Goal: Transaction & Acquisition: Download file/media

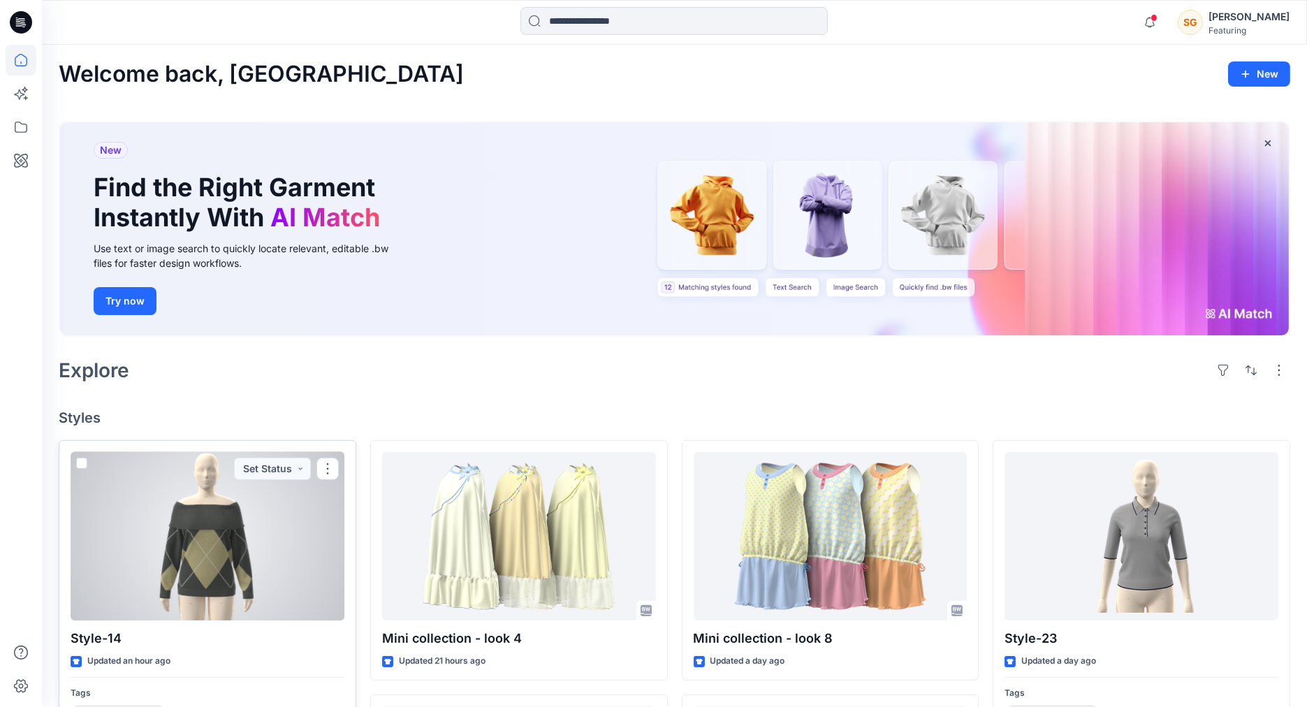
click at [274, 550] on div at bounding box center [208, 536] width 274 height 169
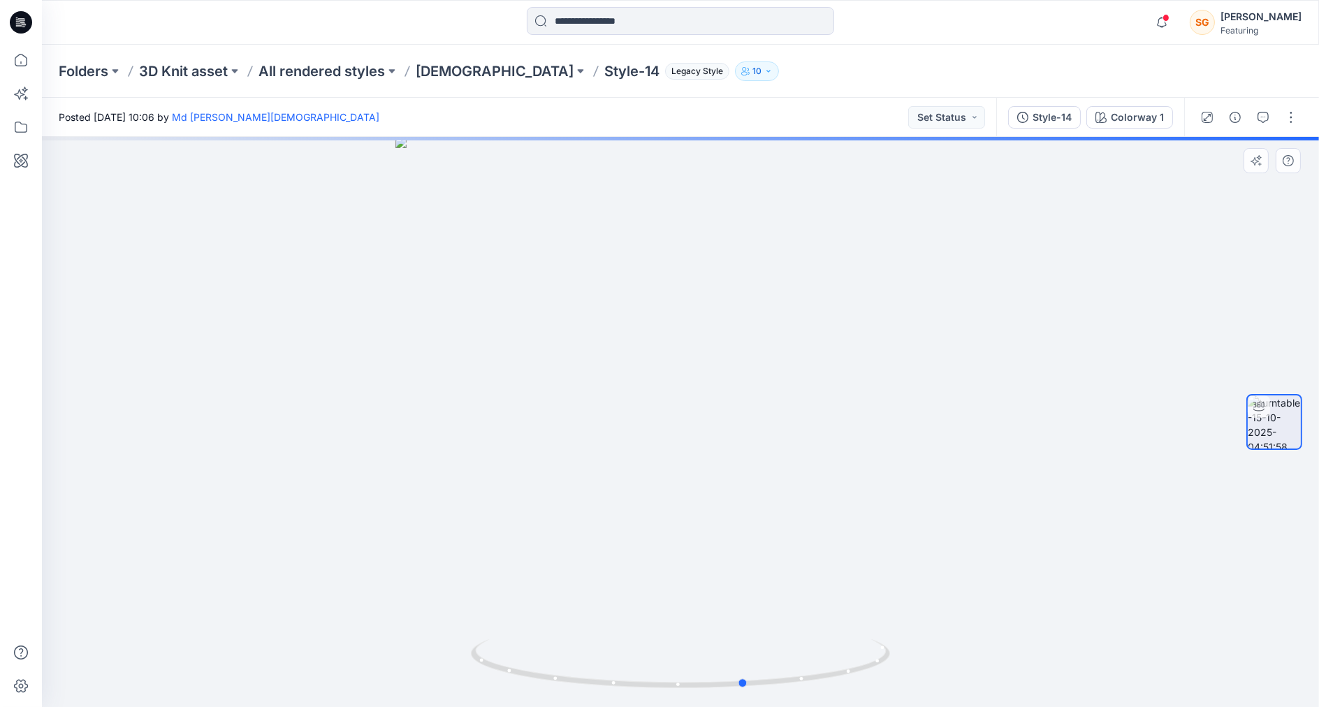
drag, startPoint x: 811, startPoint y: 438, endPoint x: 443, endPoint y: 464, distance: 369.0
click at [443, 464] on div at bounding box center [680, 422] width 1277 height 570
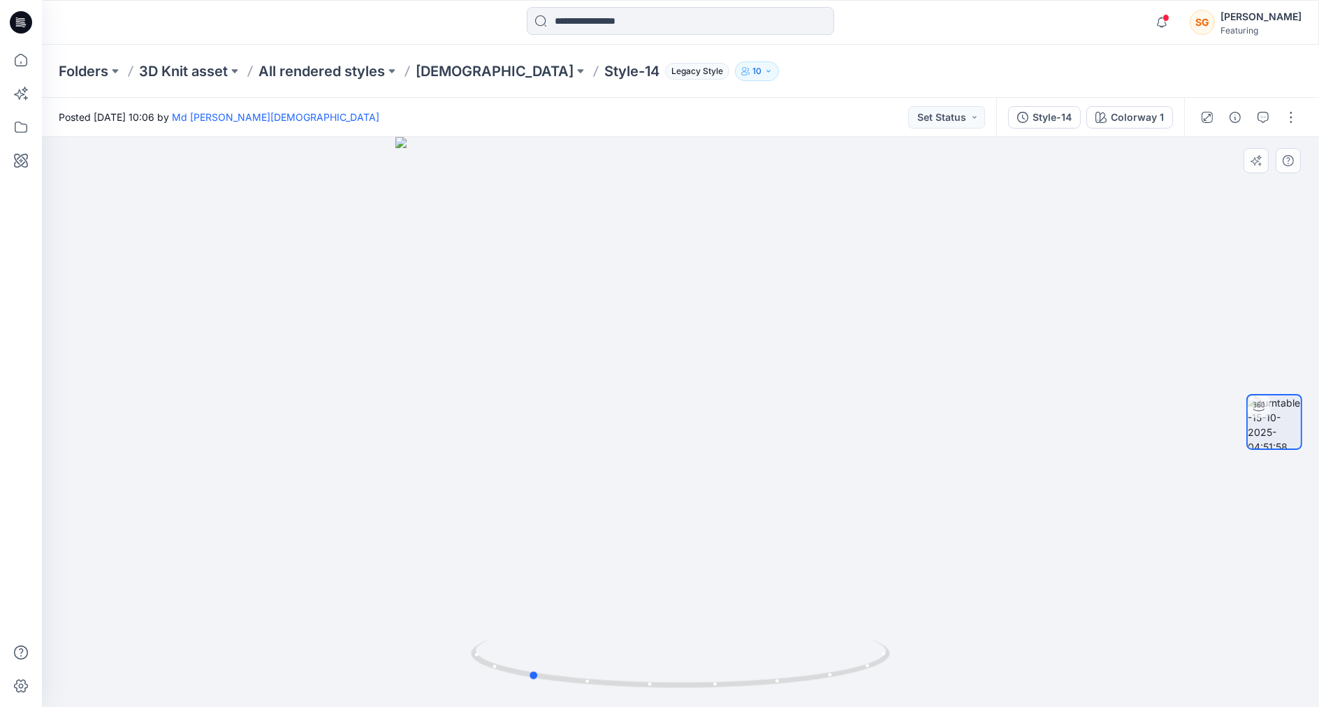
drag, startPoint x: 780, startPoint y: 489, endPoint x: 603, endPoint y: 503, distance: 178.0
click at [603, 503] on div at bounding box center [680, 422] width 1277 height 570
drag, startPoint x: 578, startPoint y: 504, endPoint x: 541, endPoint y: 509, distance: 37.3
click at [541, 509] on div at bounding box center [680, 422] width 1277 height 570
drag, startPoint x: 679, startPoint y: 490, endPoint x: 485, endPoint y: 492, distance: 194.2
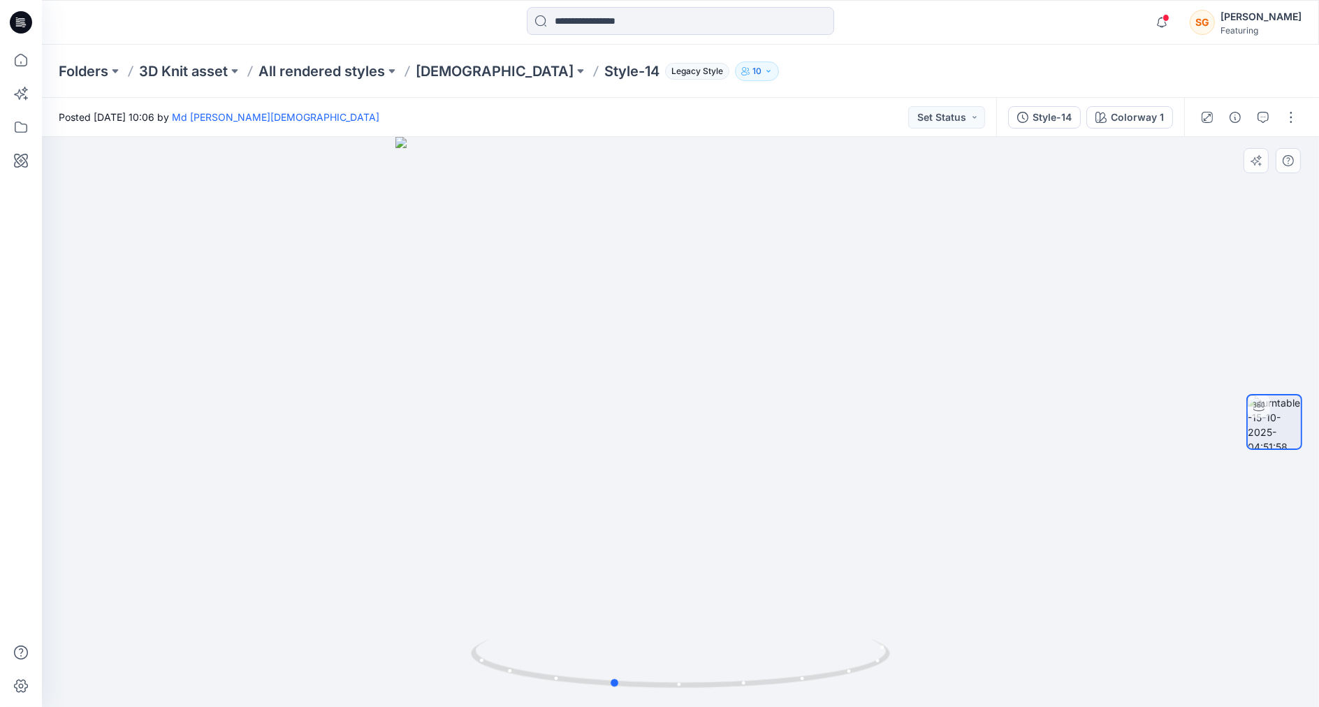
click at [485, 492] on div at bounding box center [680, 422] width 1277 height 570
click at [431, 67] on p "[DEMOGRAPHIC_DATA]" at bounding box center [495, 71] width 158 height 20
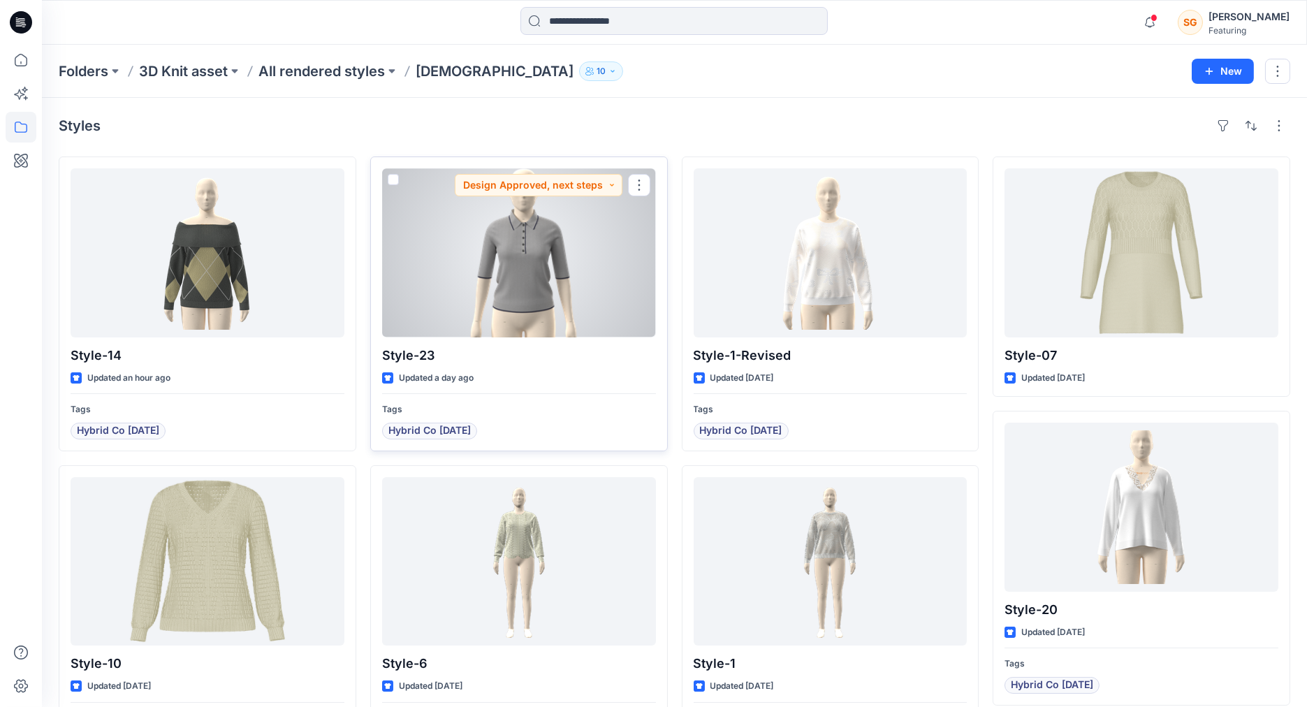
click at [539, 274] on div at bounding box center [519, 252] width 274 height 169
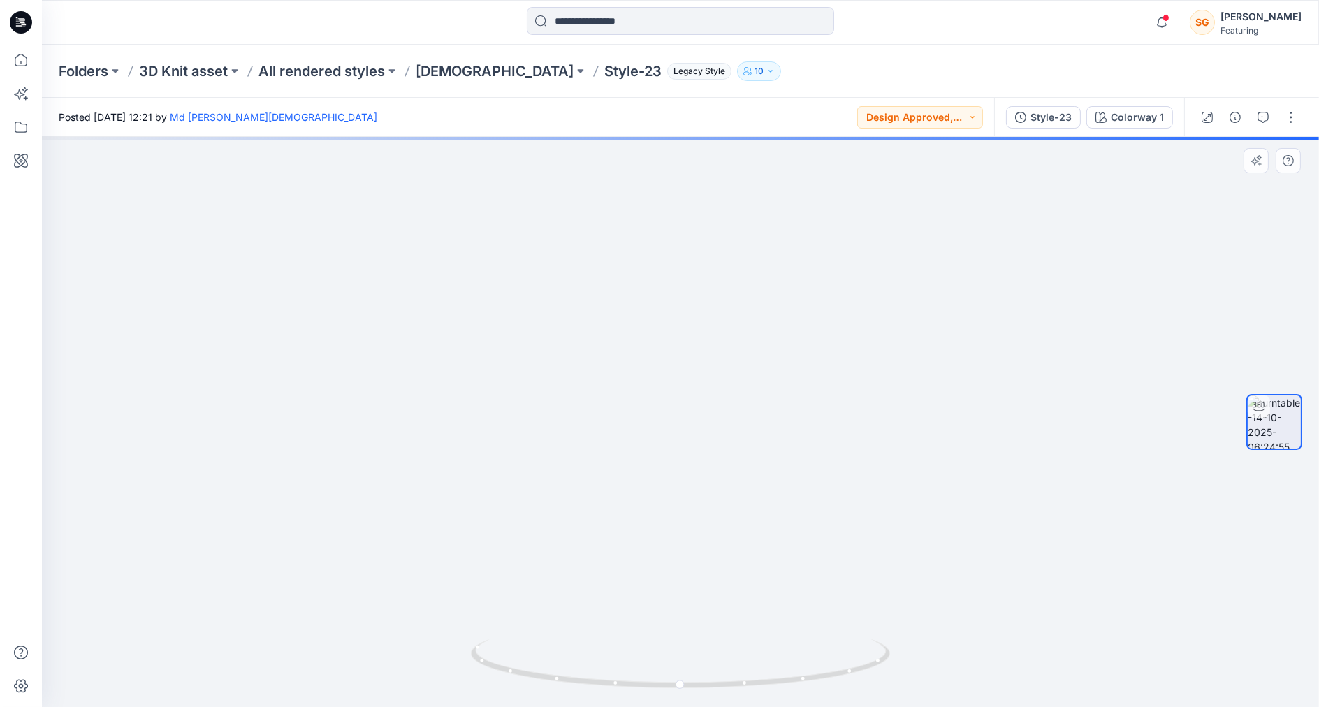
drag, startPoint x: 656, startPoint y: 335, endPoint x: 613, endPoint y: 341, distance: 43.7
click at [613, 341] on img at bounding box center [646, 233] width 1346 height 950
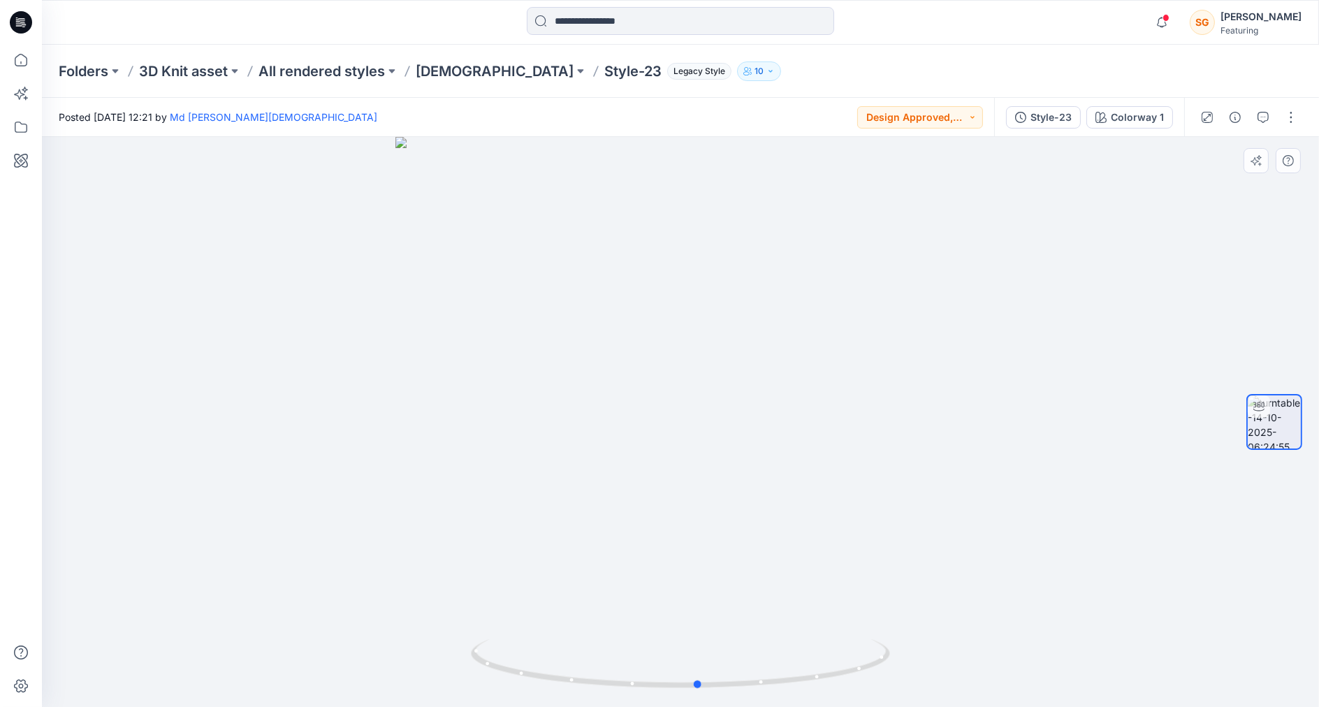
drag, startPoint x: 786, startPoint y: 440, endPoint x: 385, endPoint y: 451, distance: 401.1
click at [385, 451] on div at bounding box center [680, 422] width 1277 height 570
click at [441, 75] on p "[DEMOGRAPHIC_DATA]" at bounding box center [495, 71] width 158 height 20
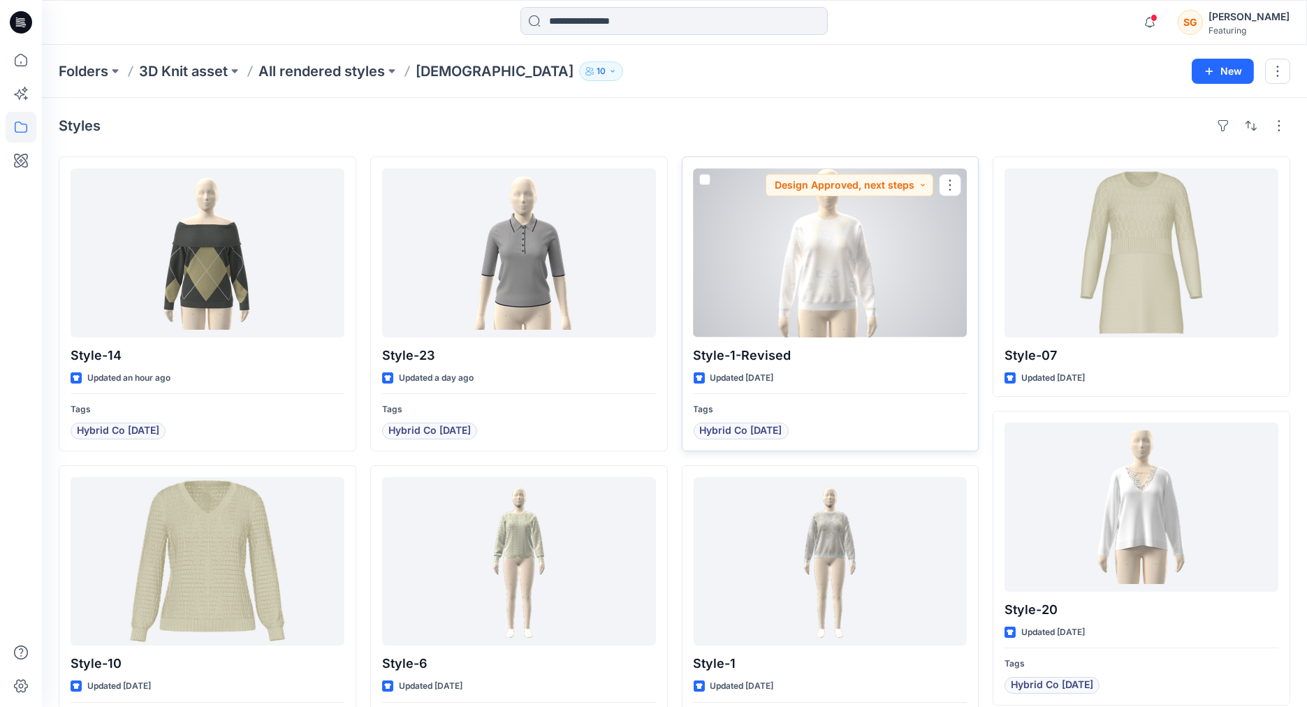
click at [859, 256] on div at bounding box center [831, 252] width 274 height 169
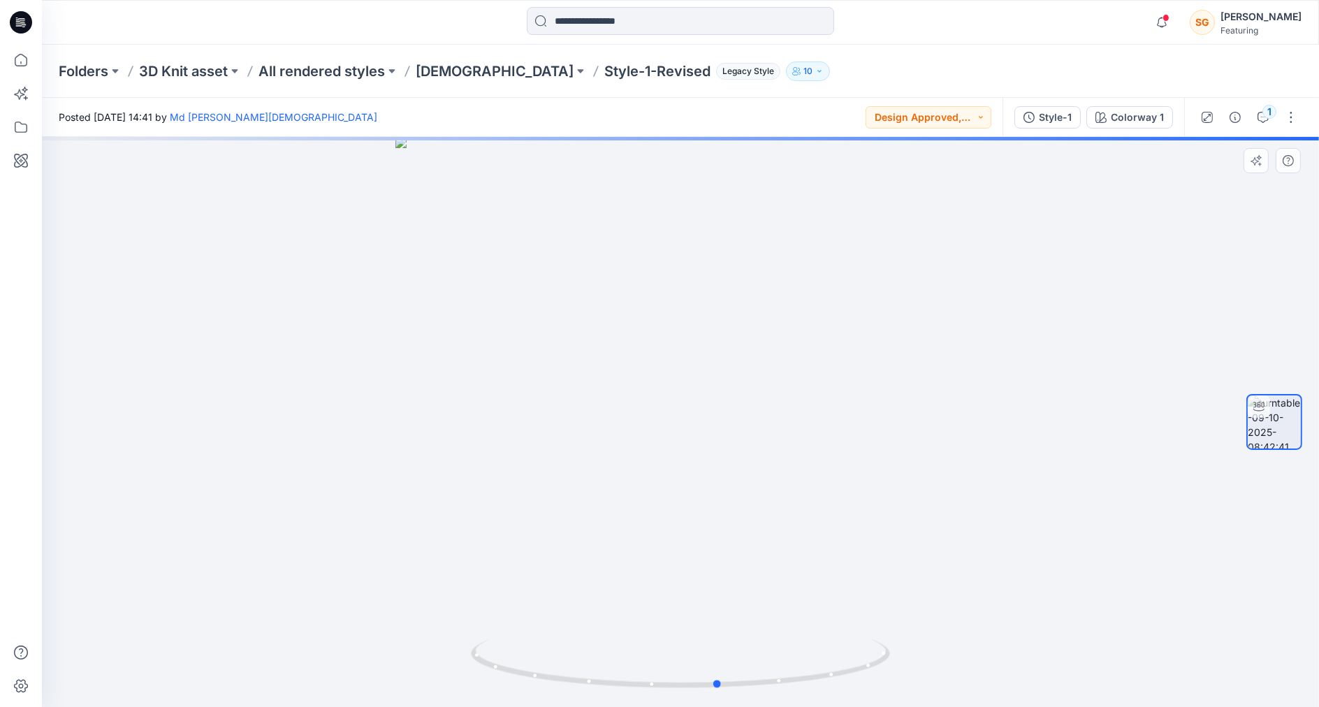
drag, startPoint x: 819, startPoint y: 461, endPoint x: 453, endPoint y: 460, distance: 366.0
click at [437, 467] on div at bounding box center [680, 422] width 1277 height 570
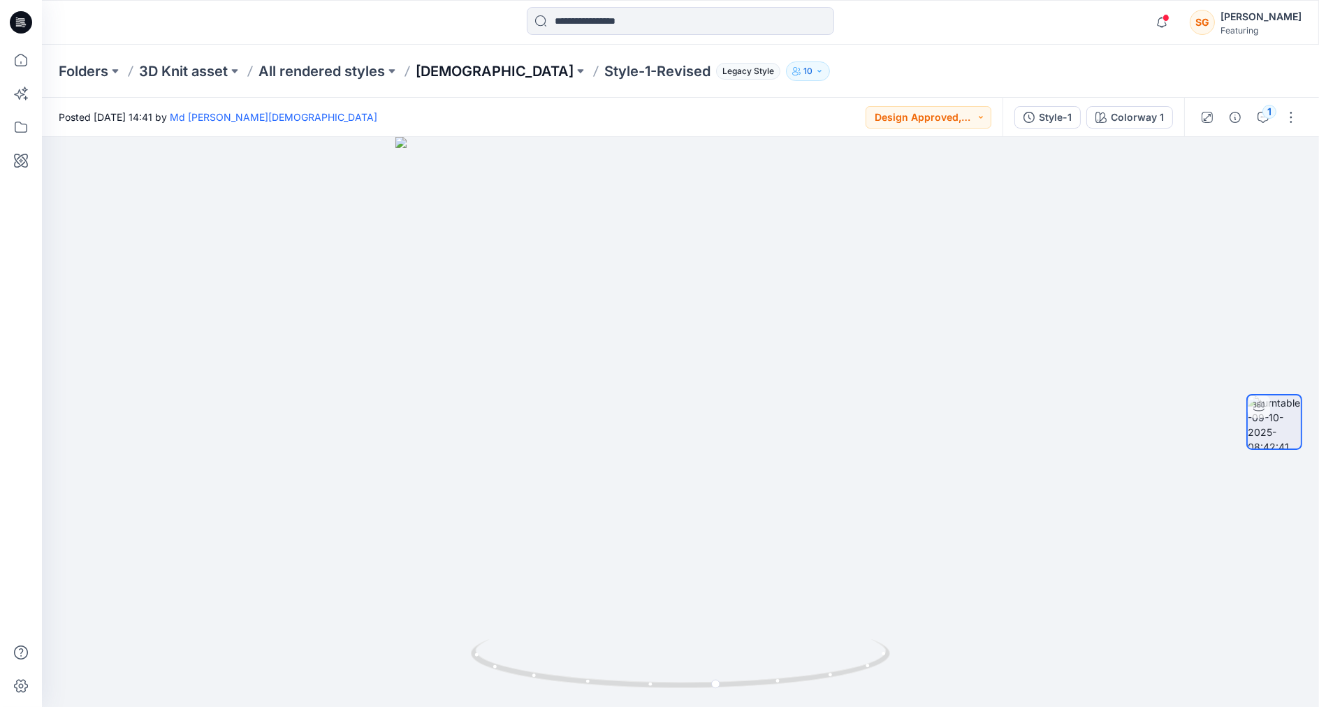
click at [446, 77] on p "[DEMOGRAPHIC_DATA]" at bounding box center [495, 71] width 158 height 20
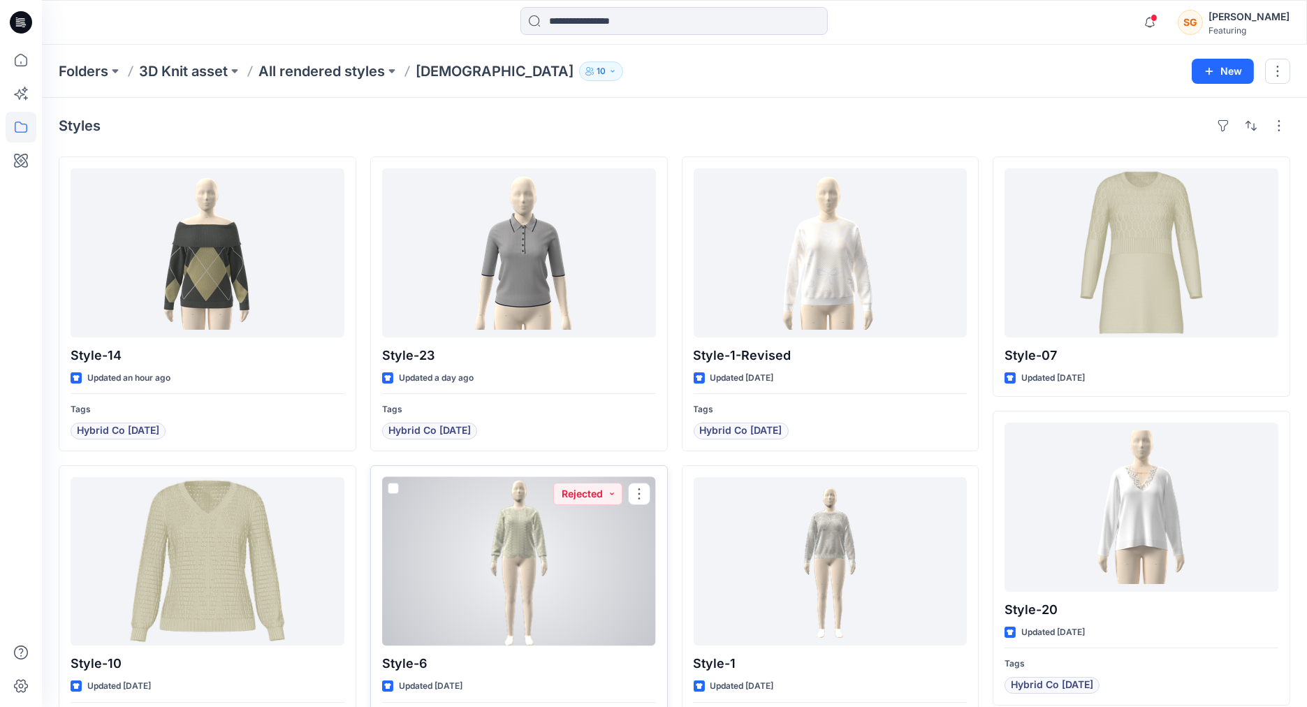
click at [523, 555] on div at bounding box center [519, 561] width 274 height 169
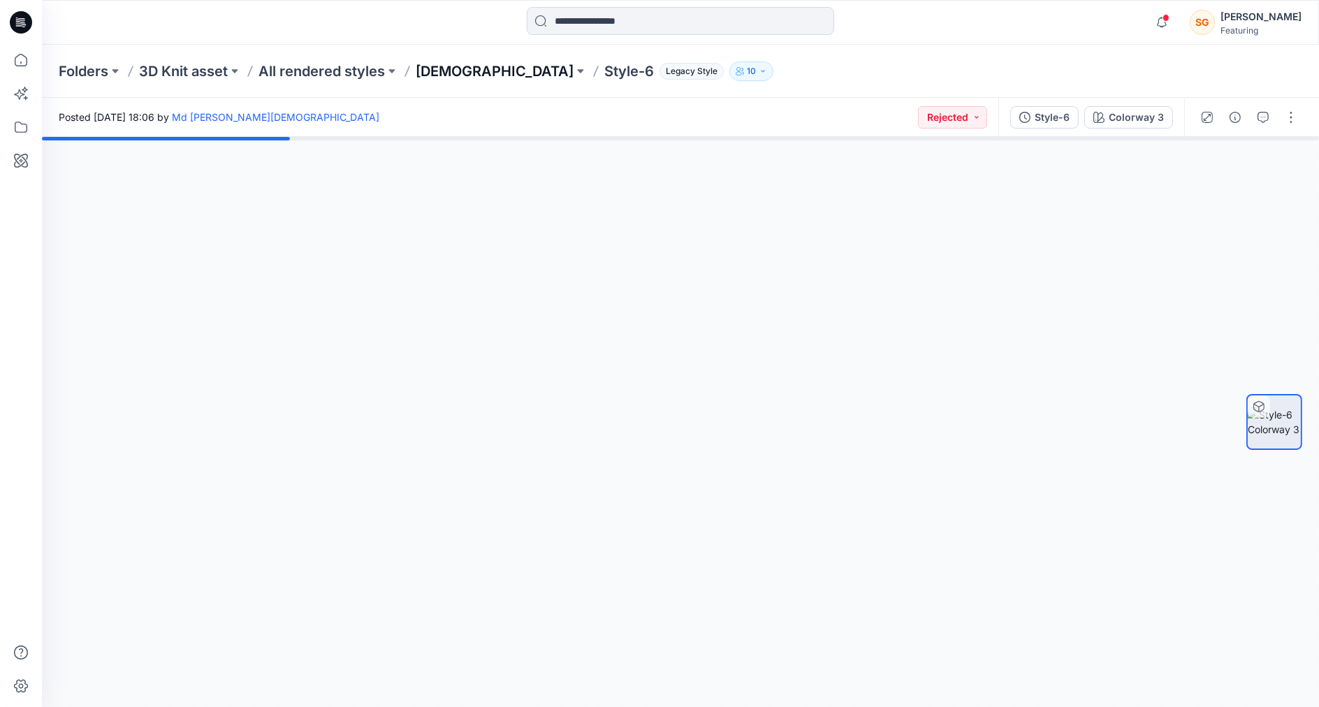
click at [438, 78] on p "[DEMOGRAPHIC_DATA]" at bounding box center [495, 71] width 158 height 20
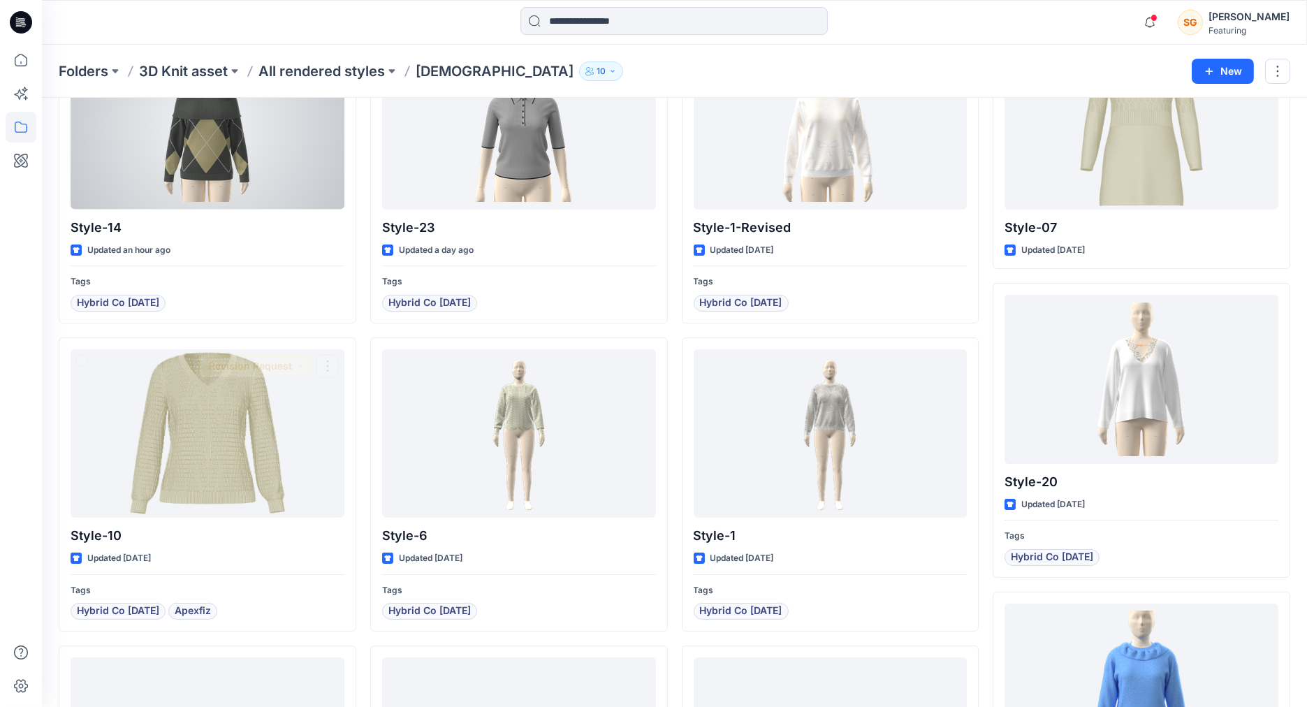
scroll to position [115, 0]
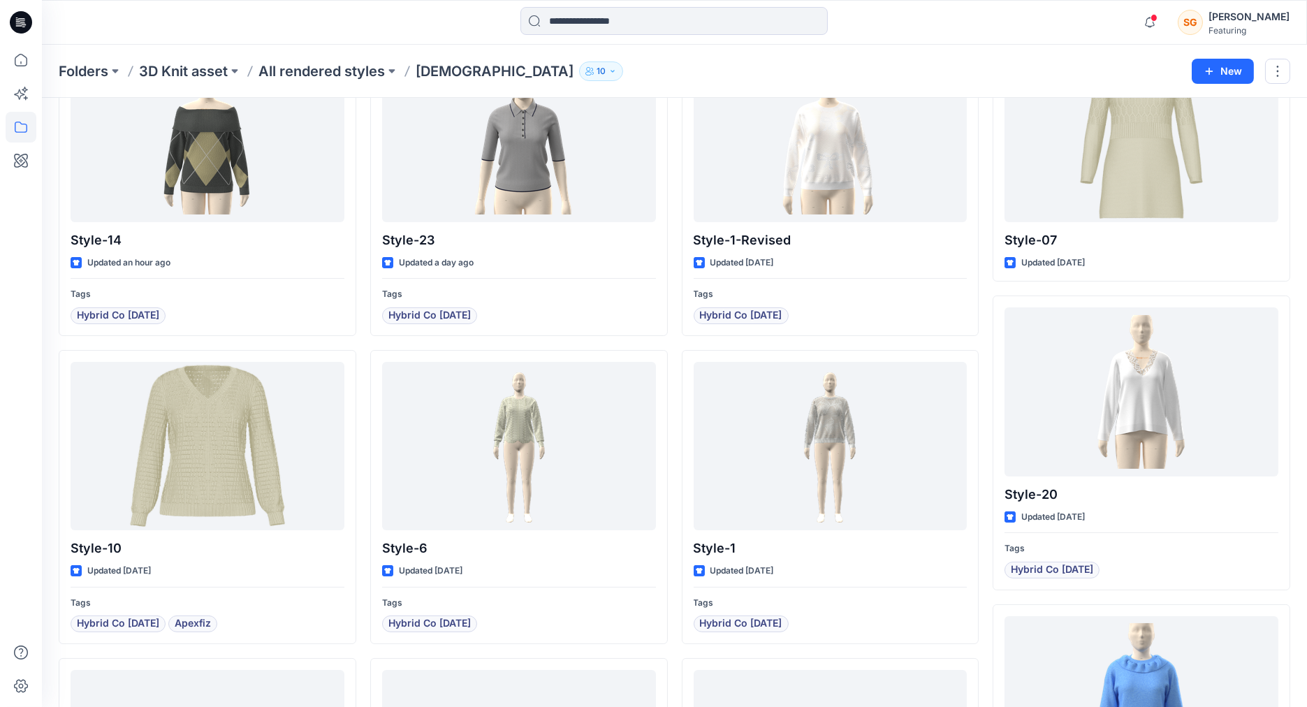
click at [295, 60] on div "Folders 3D Knit asset All rendered styles [DEMOGRAPHIC_DATA] 10 New" at bounding box center [674, 71] width 1265 height 53
click at [291, 66] on p "All rendered styles" at bounding box center [321, 71] width 126 height 20
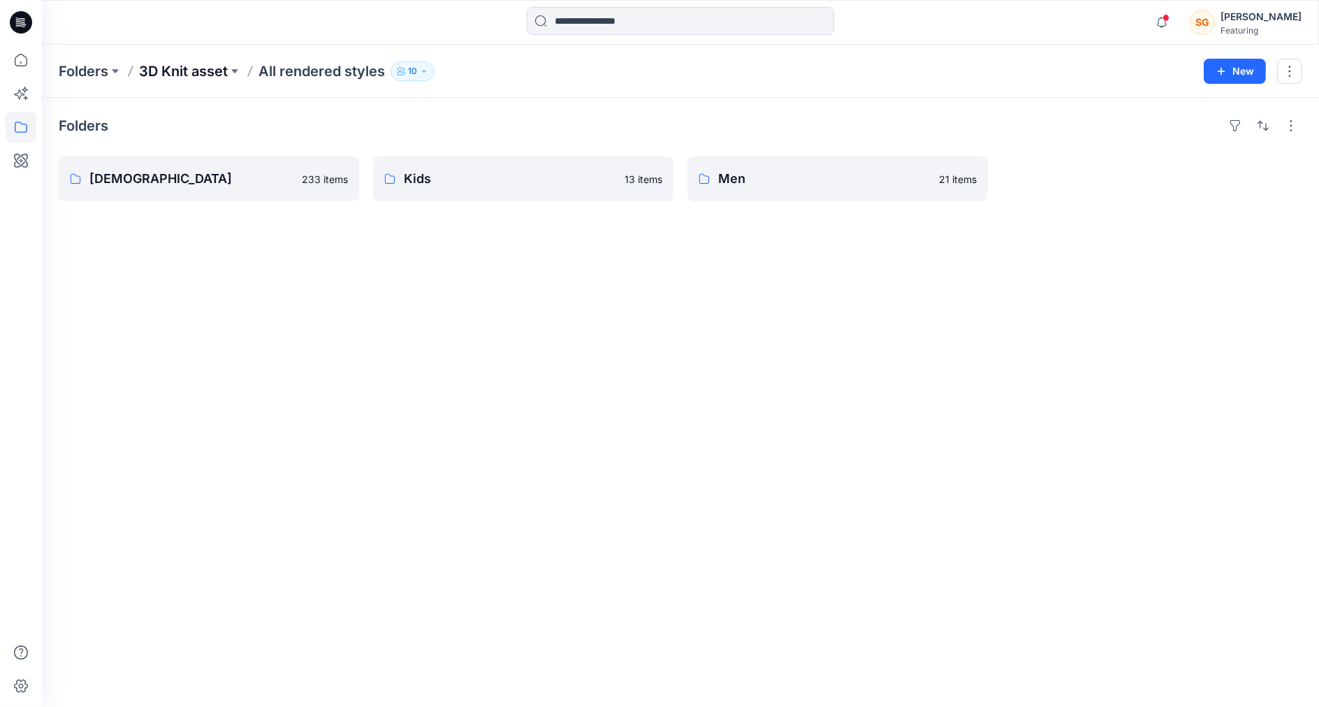
click at [158, 73] on p "3D Knit asset" at bounding box center [183, 71] width 89 height 20
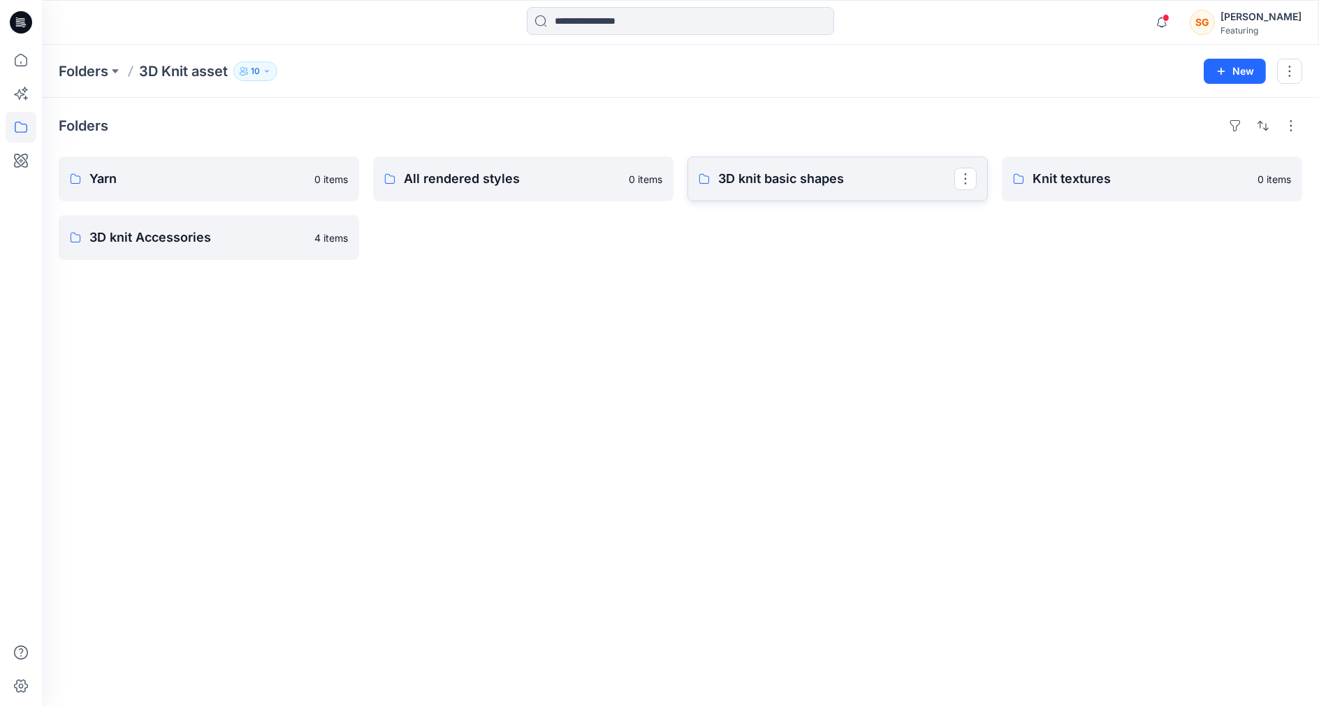
click at [783, 184] on p "3D knit basic shapes" at bounding box center [836, 179] width 236 height 20
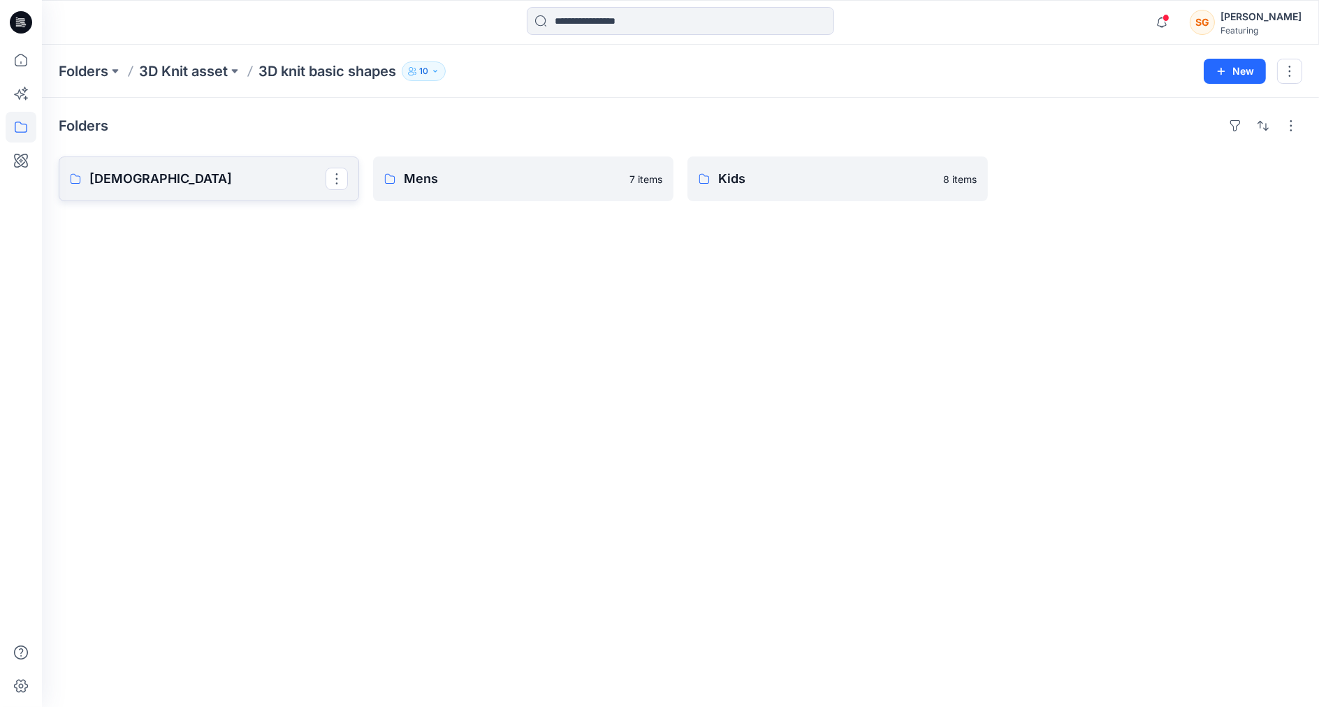
click at [210, 173] on p "[DEMOGRAPHIC_DATA]" at bounding box center [207, 179] width 236 height 20
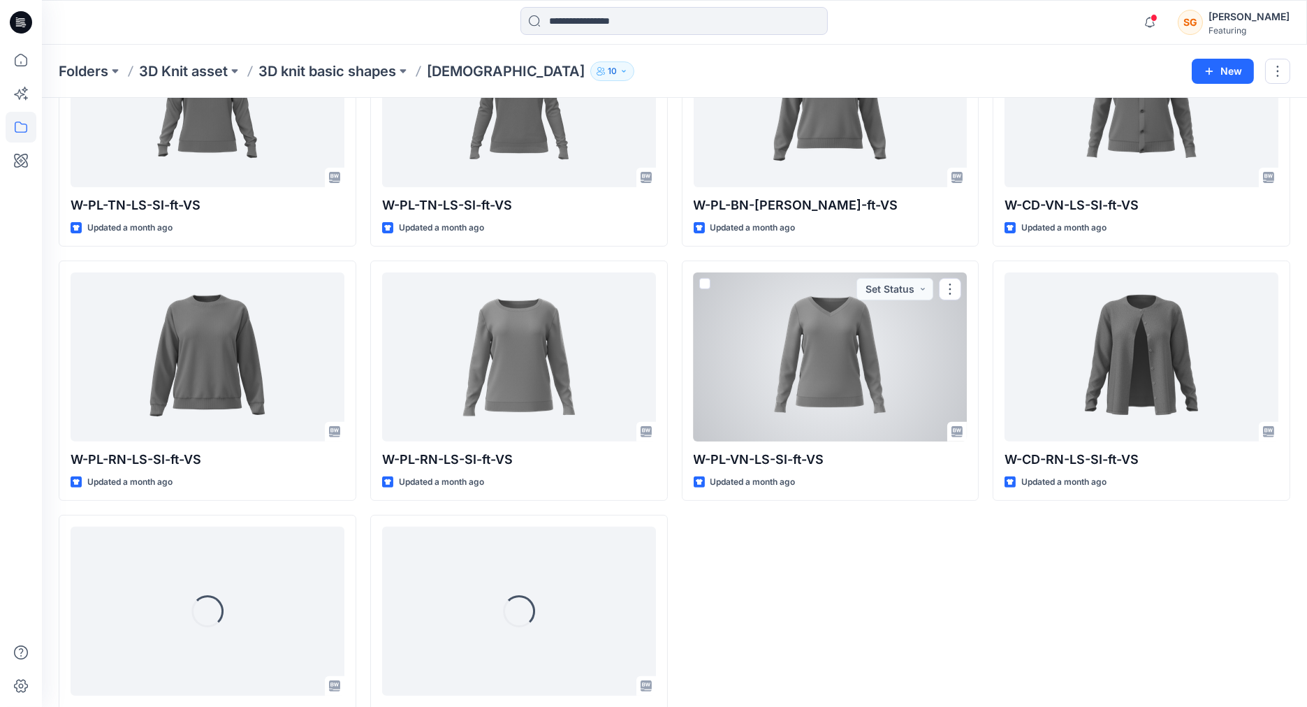
scroll to position [1231, 0]
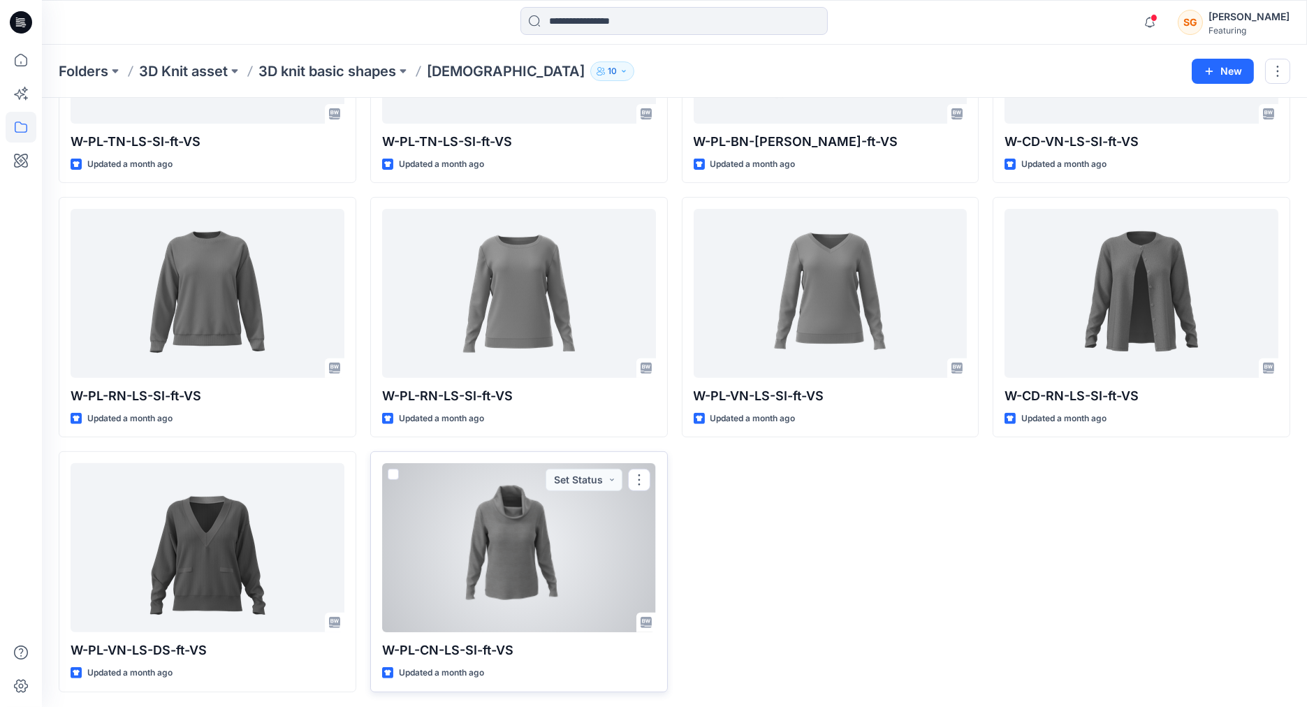
click at [561, 547] on div at bounding box center [519, 547] width 274 height 169
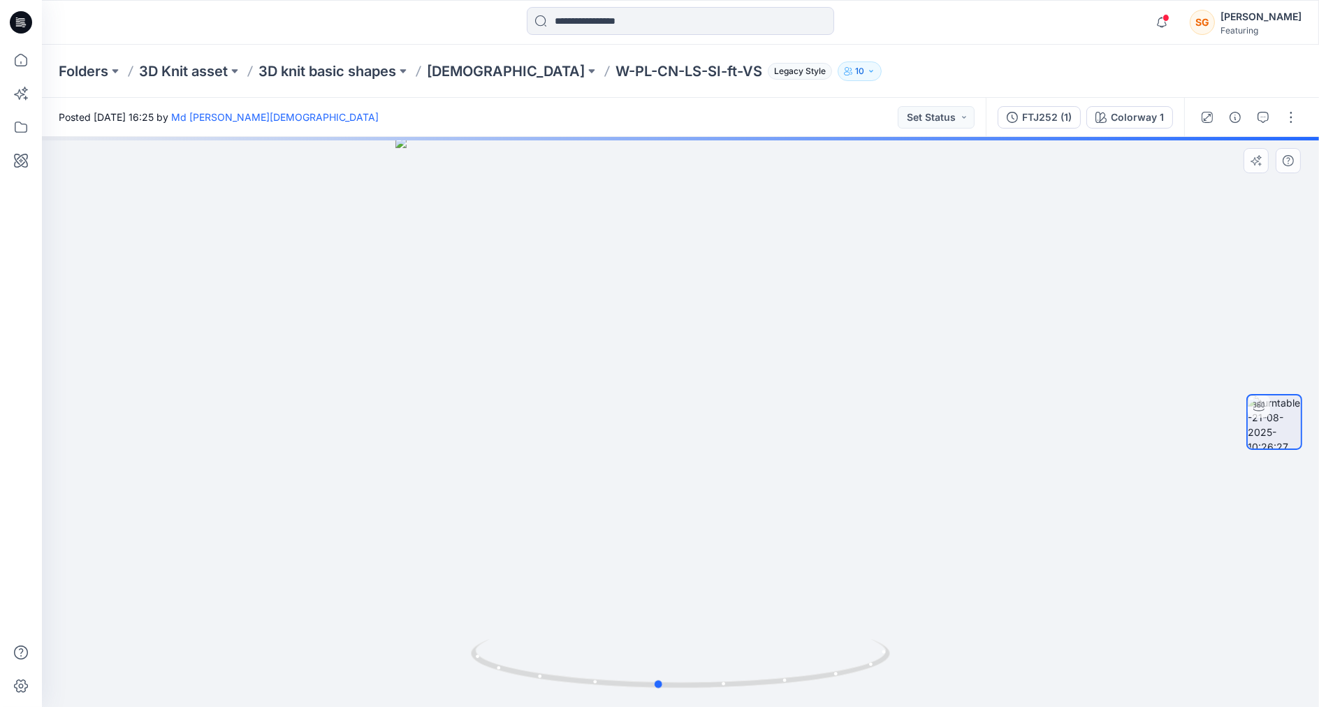
drag, startPoint x: 782, startPoint y: 403, endPoint x: 754, endPoint y: 407, distance: 28.2
click at [754, 407] on div at bounding box center [680, 422] width 1277 height 570
drag, startPoint x: 752, startPoint y: 405, endPoint x: 776, endPoint y: 405, distance: 23.7
click at [776, 405] on div at bounding box center [680, 422] width 1277 height 570
drag, startPoint x: 723, startPoint y: 452, endPoint x: 714, endPoint y: 451, distance: 9.1
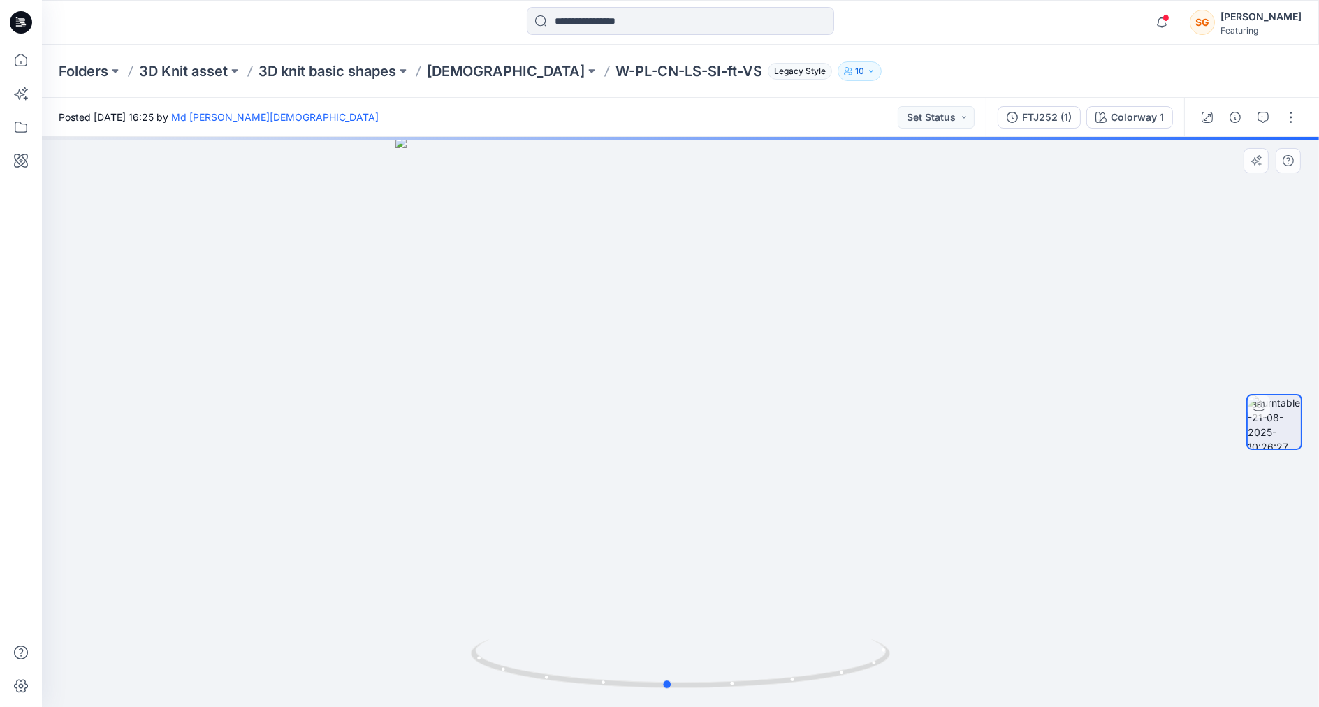
click at [714, 451] on div at bounding box center [680, 422] width 1277 height 570
drag, startPoint x: 712, startPoint y: 451, endPoint x: 720, endPoint y: 451, distance: 7.7
click at [720, 451] on div at bounding box center [680, 422] width 1277 height 570
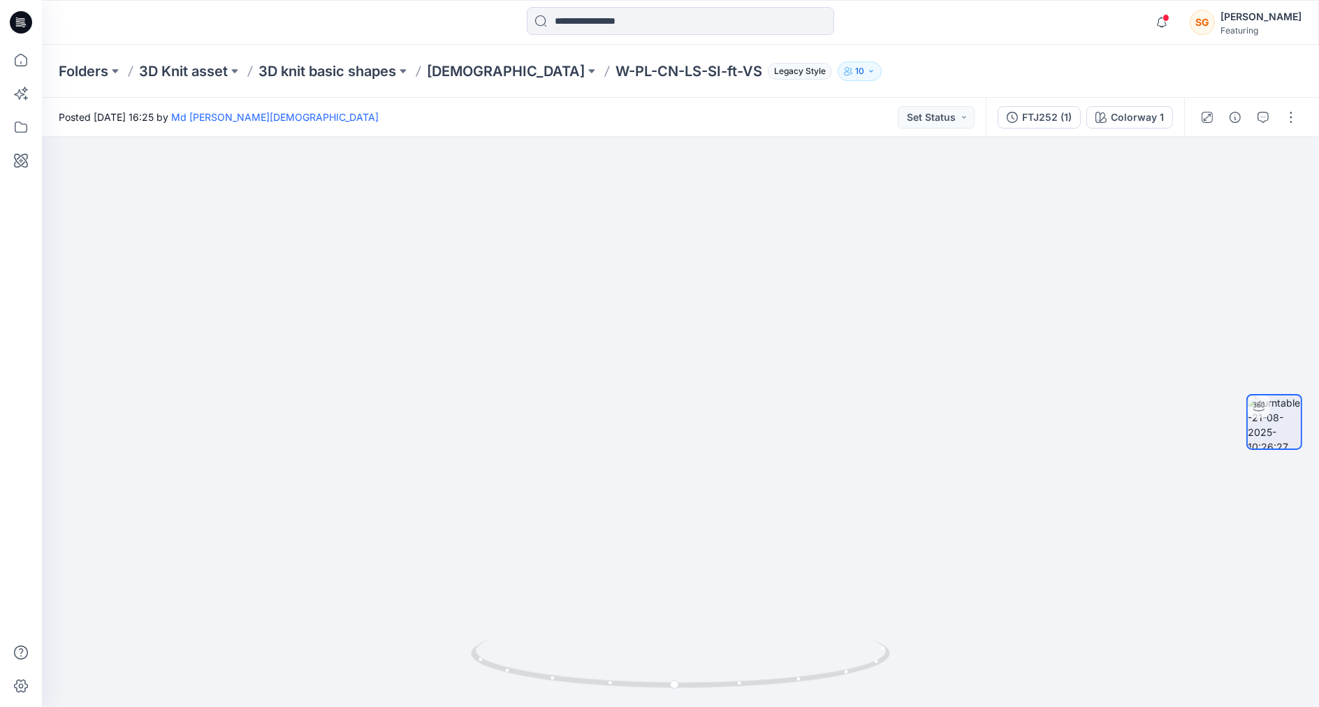
click at [1041, 129] on div "FTJ252 (1) Colorway 1" at bounding box center [1085, 117] width 198 height 39
click at [1043, 115] on div "FTJ252 (1)" at bounding box center [1047, 117] width 50 height 15
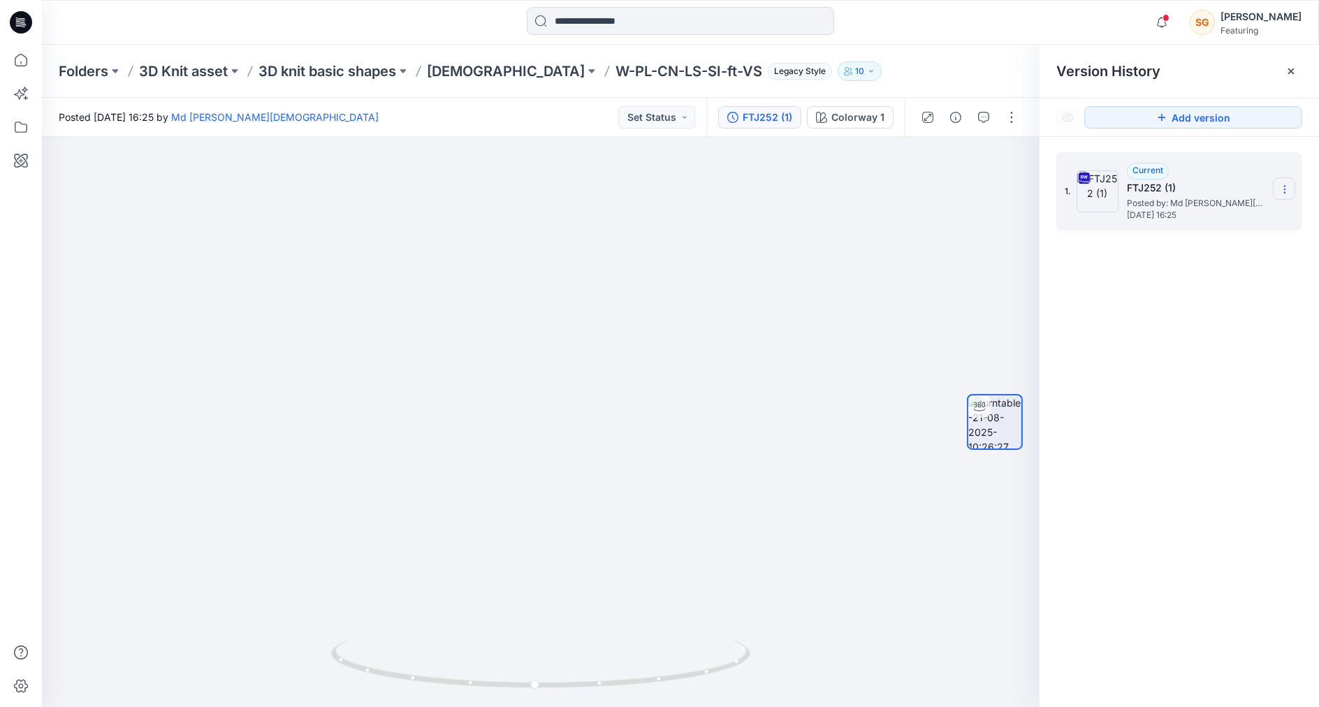
click at [1281, 189] on icon at bounding box center [1284, 189] width 11 height 11
click at [1229, 214] on span "Download Source BW File" at bounding box center [1213, 216] width 117 height 17
